Goal: Transaction & Acquisition: Obtain resource

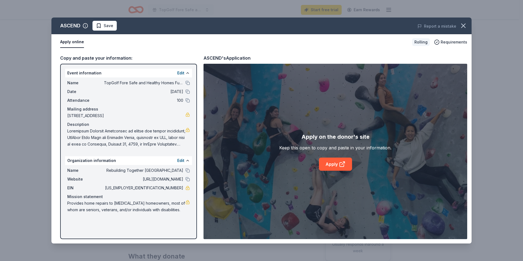
scroll to position [27, 0]
click at [328, 163] on link "Apply" at bounding box center [335, 164] width 33 height 13
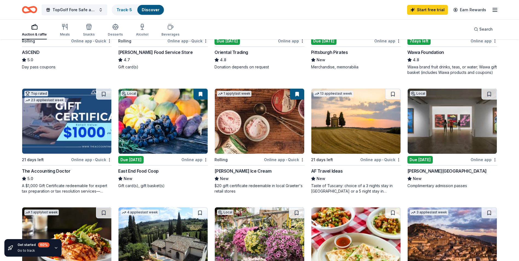
scroll to position [137, 0]
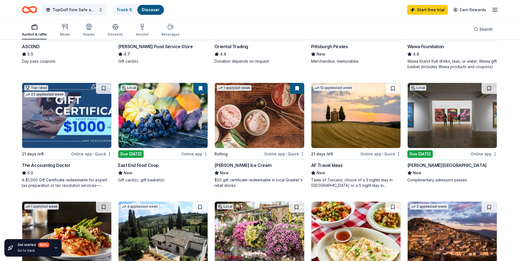
click at [241, 128] on img at bounding box center [259, 115] width 89 height 65
